Goal: Task Accomplishment & Management: Complete application form

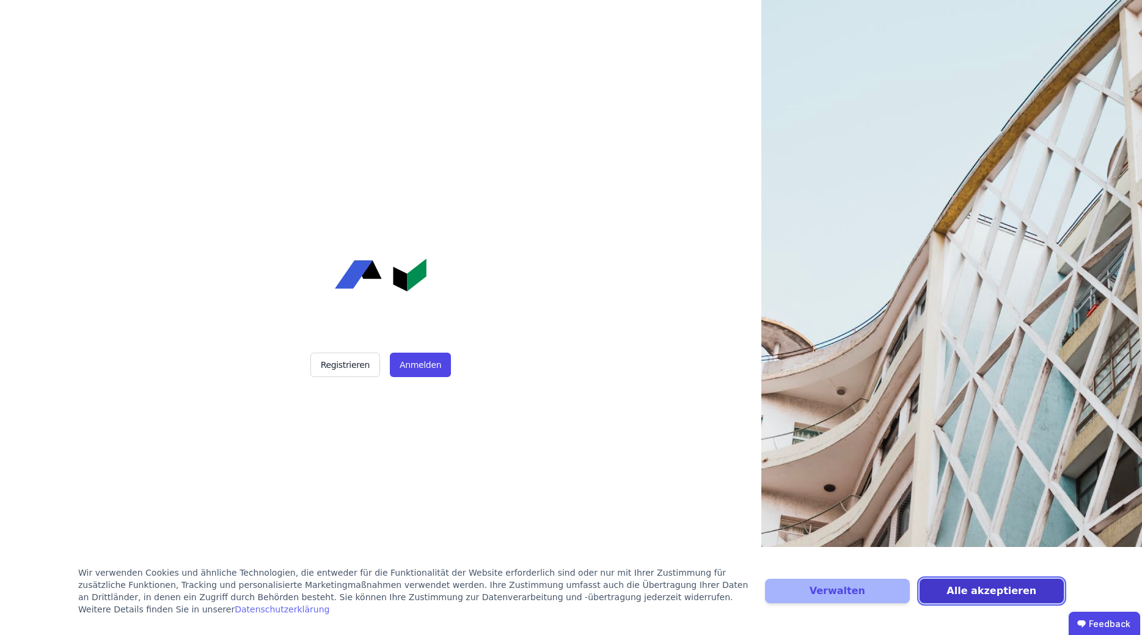
click at [1020, 598] on button "Alle akzeptieren" at bounding box center [992, 591] width 144 height 24
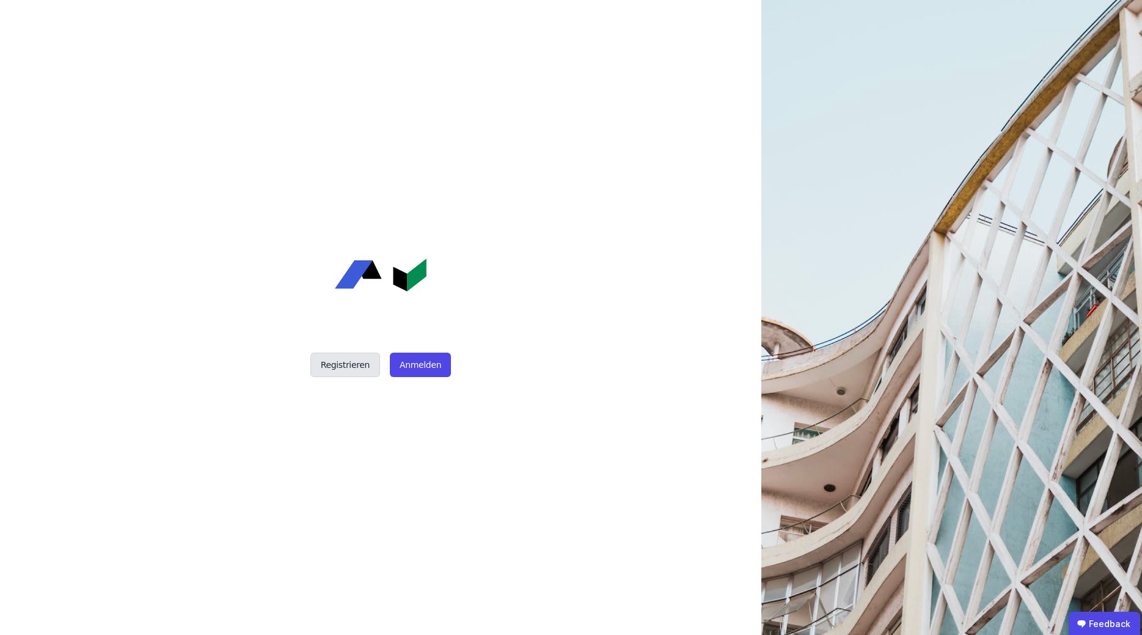
click at [346, 362] on button "Registrieren" at bounding box center [345, 365] width 70 height 24
